Goal: Information Seeking & Learning: Learn about a topic

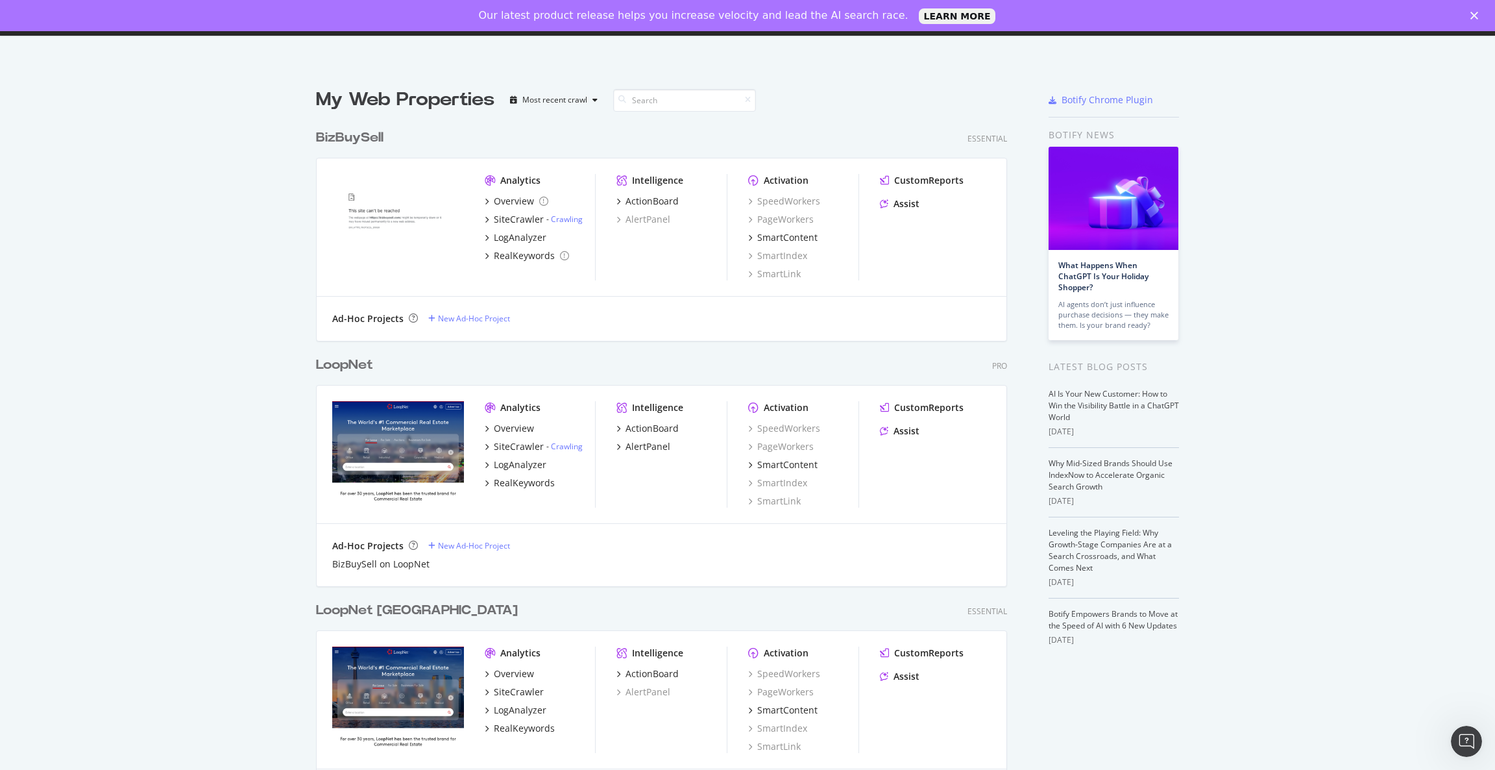
click at [333, 369] on div "LoopNet" at bounding box center [344, 365] width 57 height 19
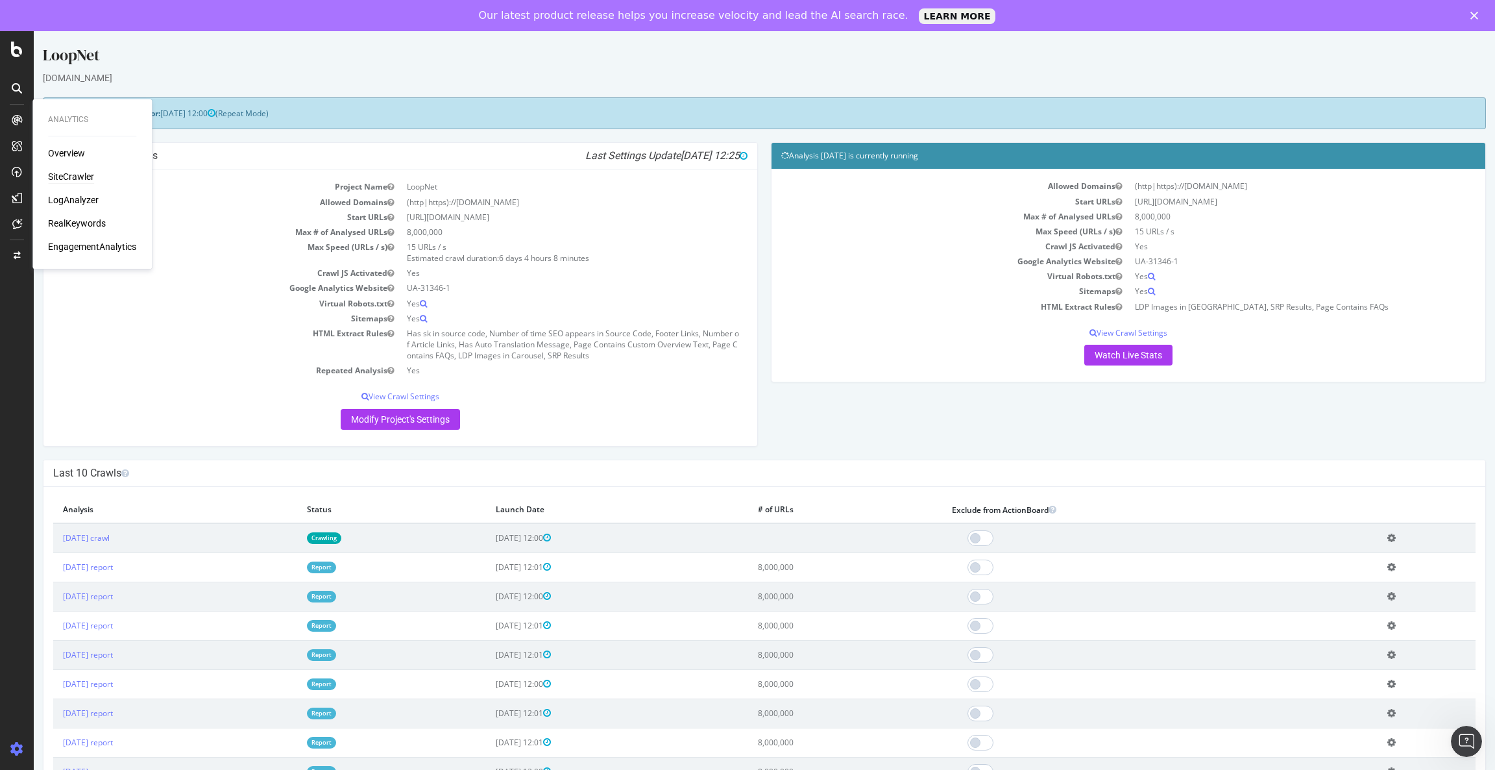
click at [83, 173] on div "SiteCrawler" at bounding box center [71, 177] width 46 height 13
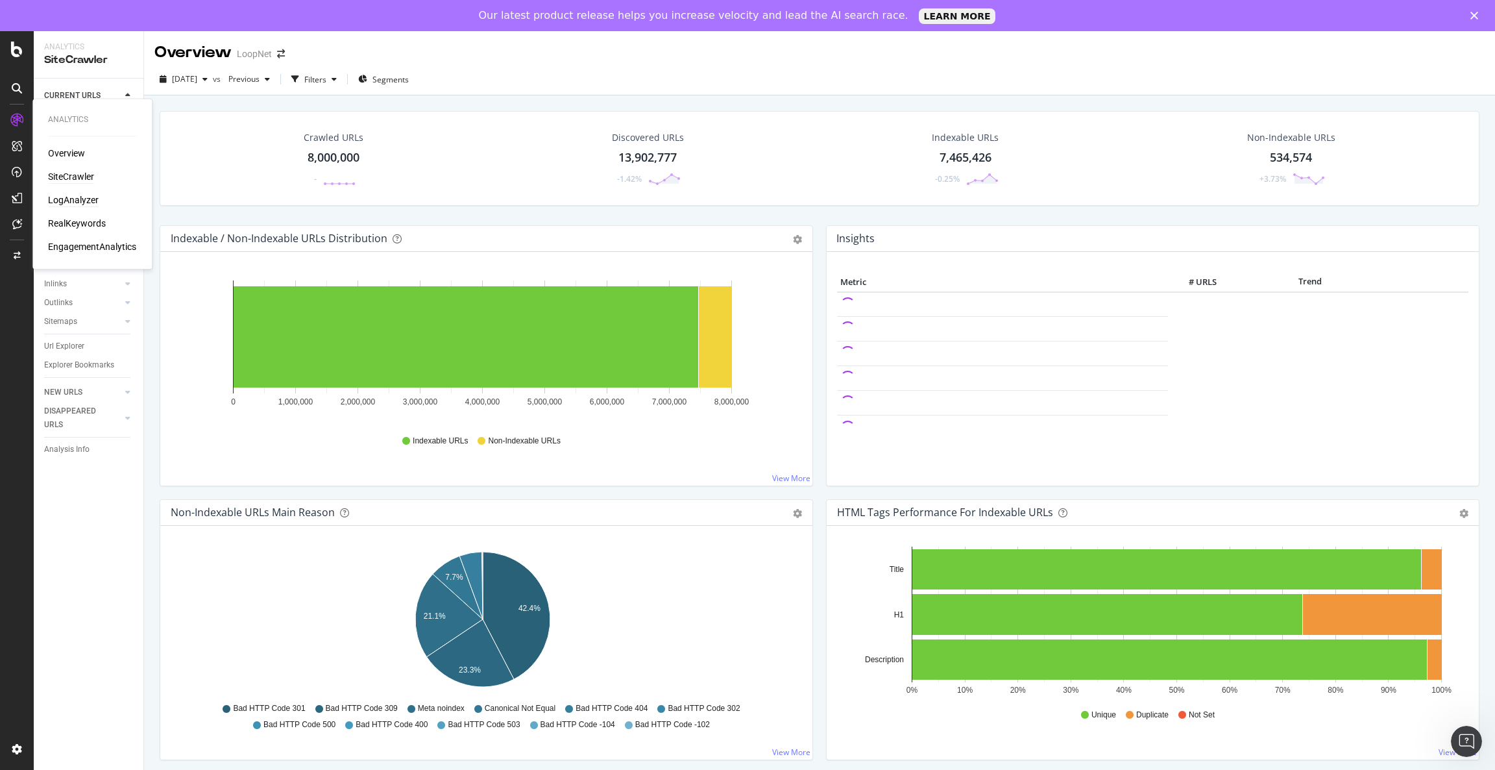
click at [88, 200] on div "LogAnalyzer" at bounding box center [73, 200] width 51 height 13
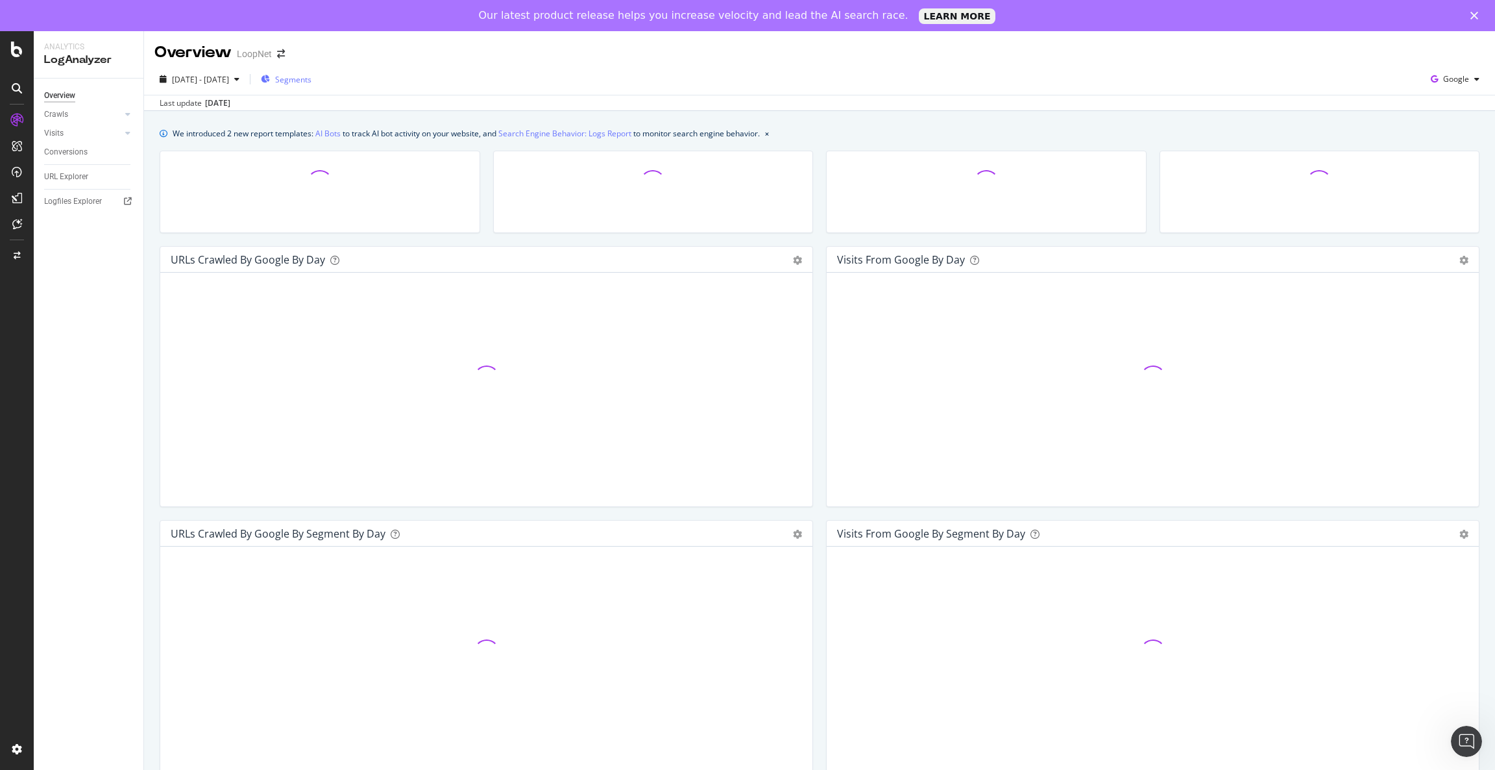
click at [311, 77] on span "Segments" at bounding box center [293, 79] width 36 height 11
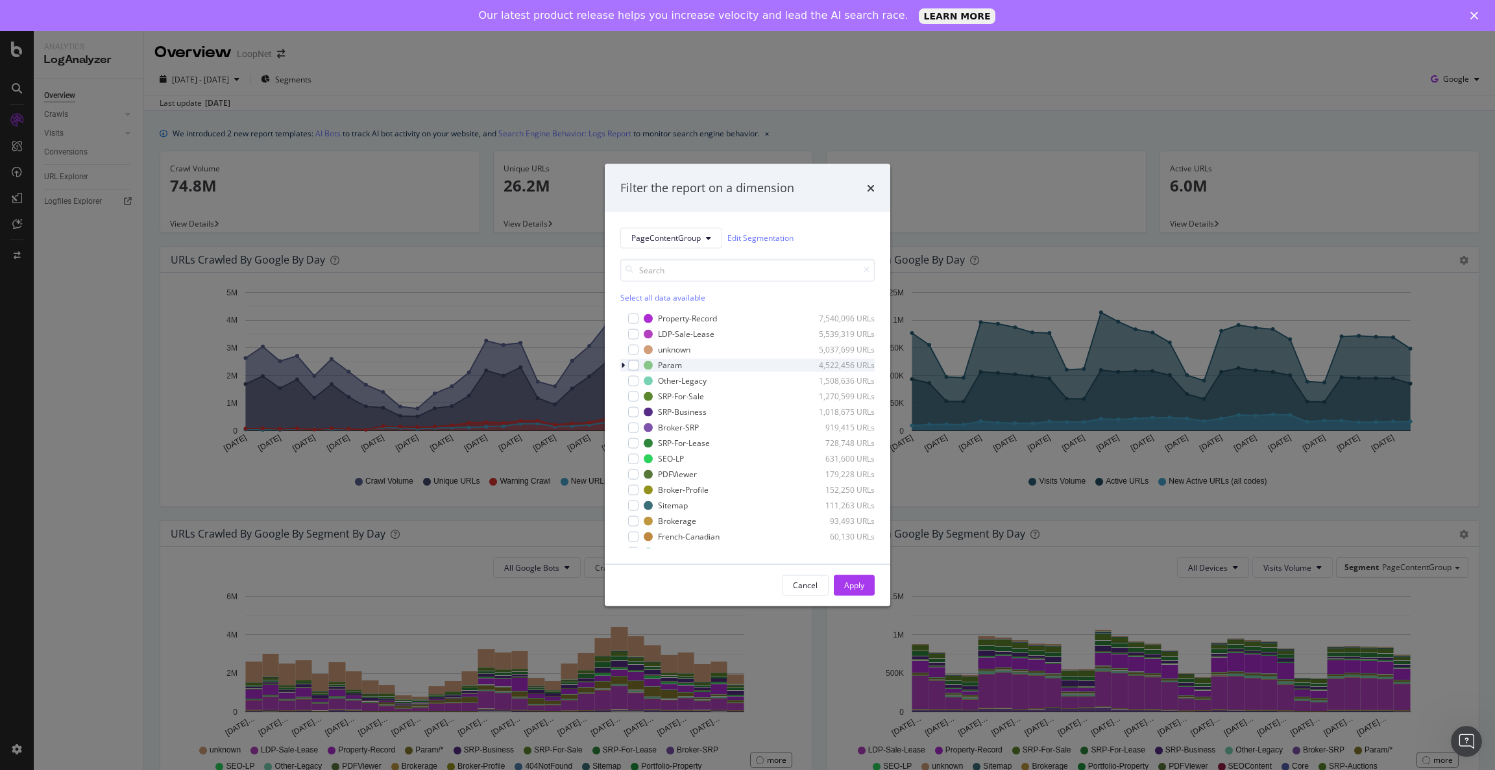
click at [621, 365] on icon "modal" at bounding box center [623, 365] width 4 height 8
click at [640, 396] on div "modal" at bounding box center [641, 396] width 10 height 10
click at [857, 587] on div "Apply" at bounding box center [854, 584] width 20 height 11
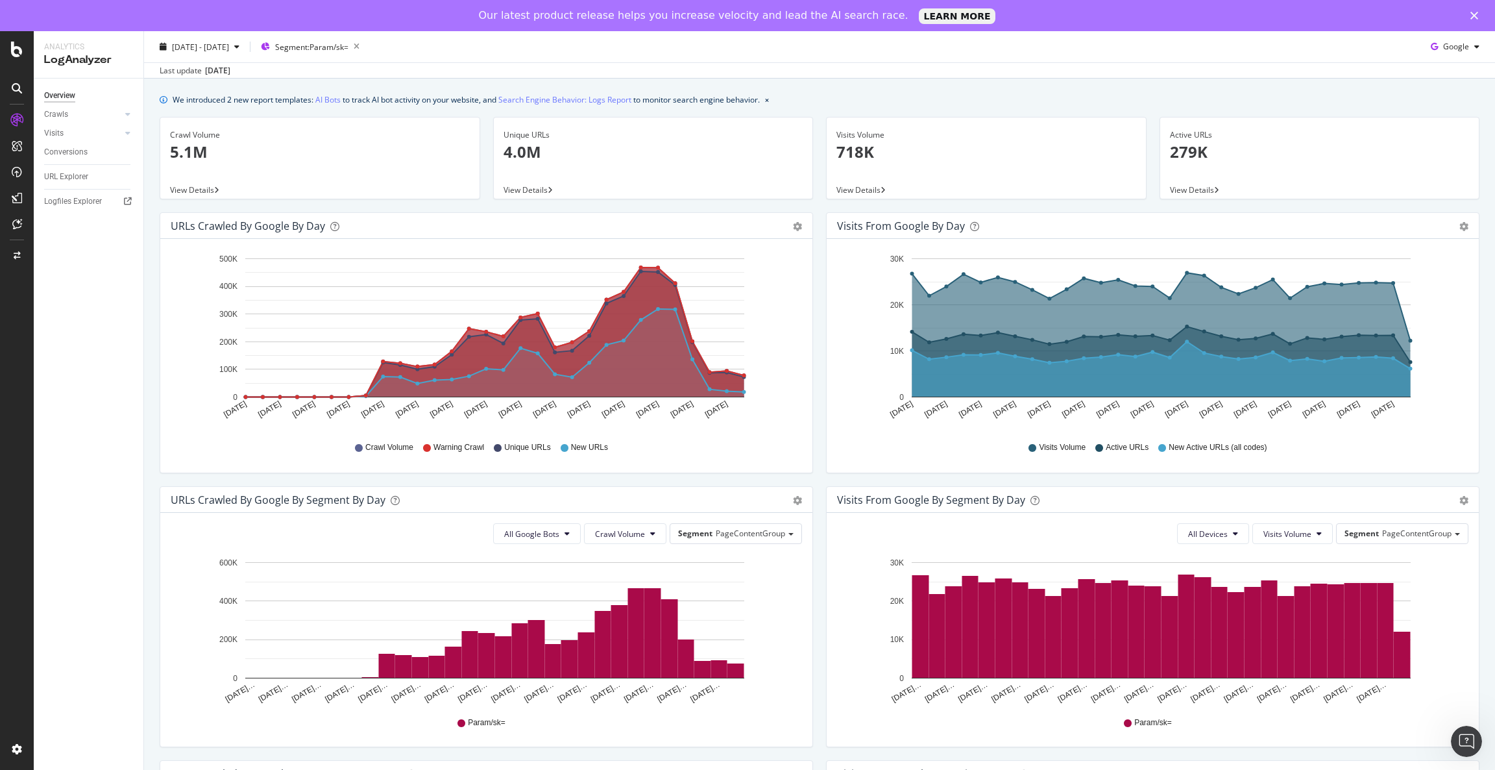
scroll to position [30, 0]
